Goal: Transaction & Acquisition: Purchase product/service

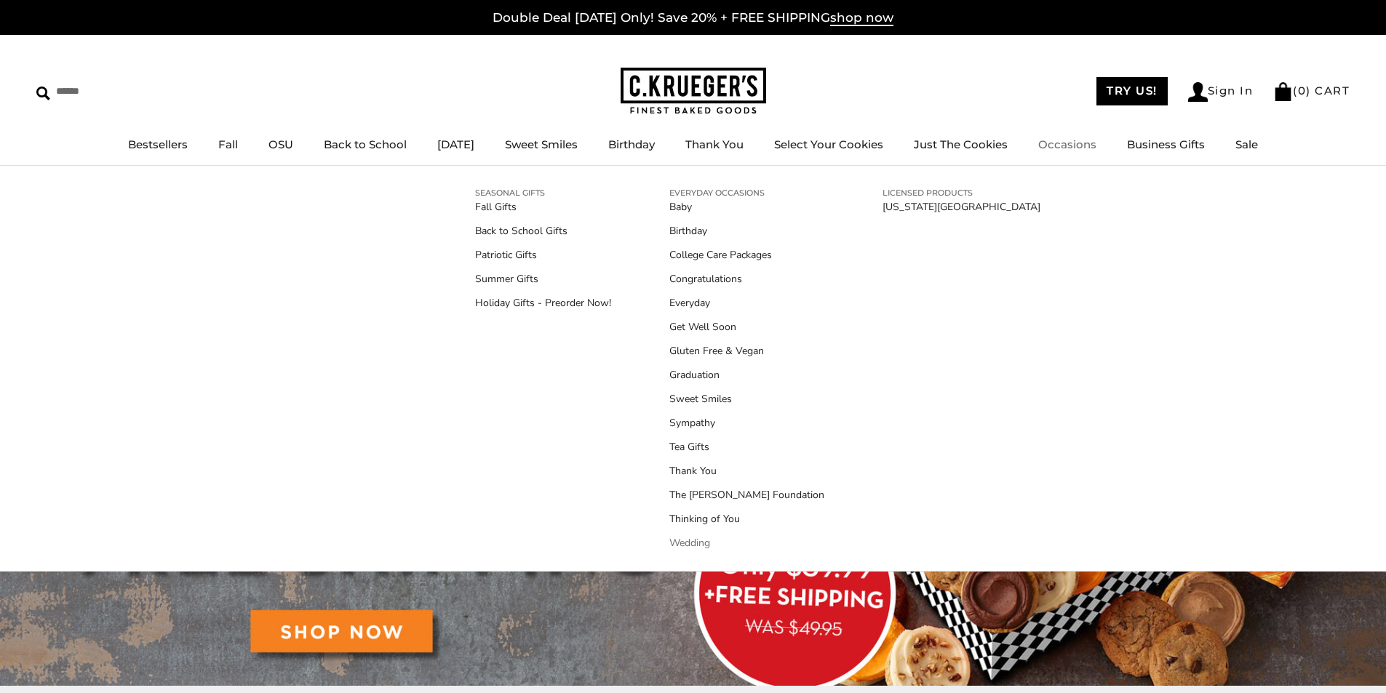
click at [698, 544] on link "Wedding" at bounding box center [746, 543] width 155 height 15
